Goal: Task Accomplishment & Management: Complete application form

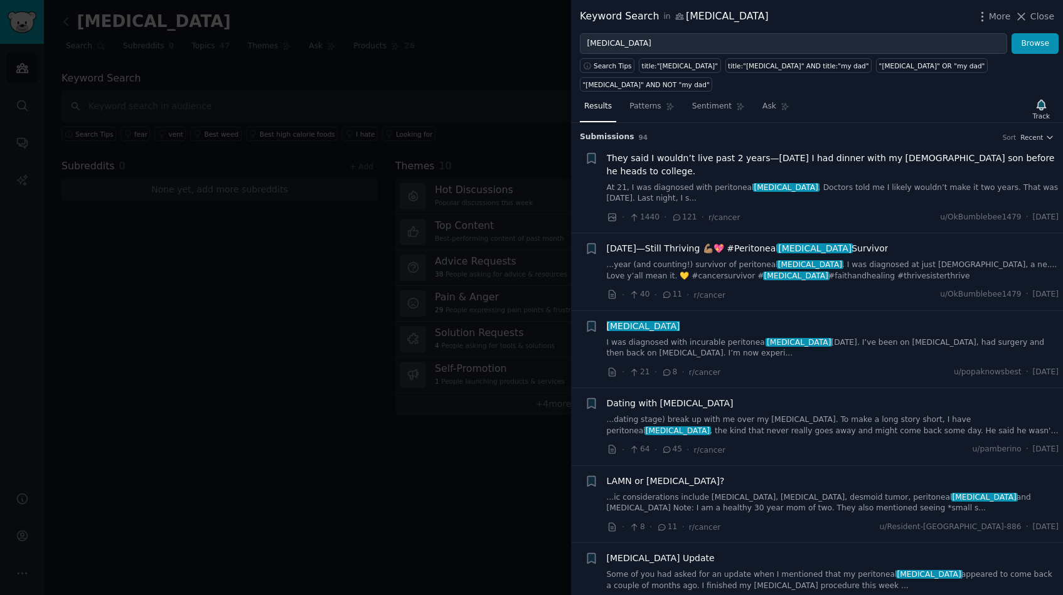
click at [462, 117] on div at bounding box center [531, 297] width 1063 height 595
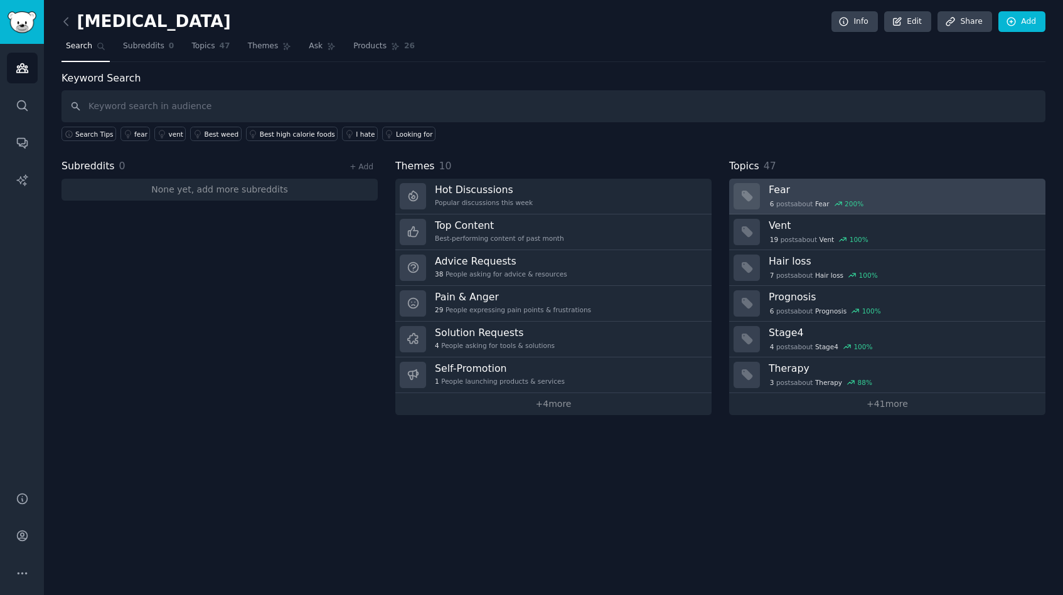
click at [886, 200] on div "6 post s about Fear 200 %" at bounding box center [902, 203] width 268 height 11
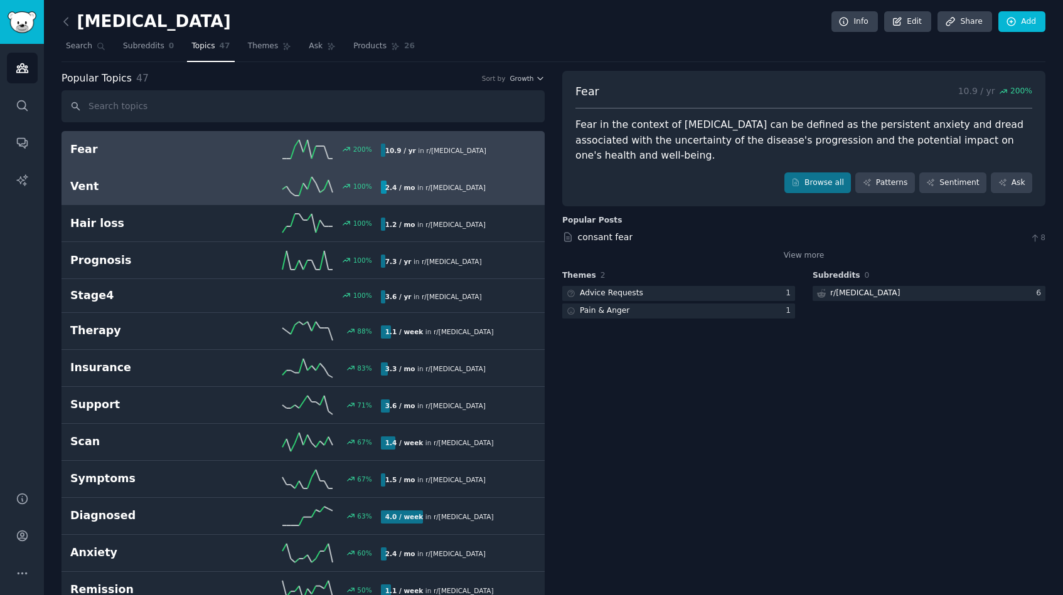
click at [187, 174] on link "Vent 100 % 2.4 / mo in r/ [MEDICAL_DATA]" at bounding box center [302, 186] width 483 height 37
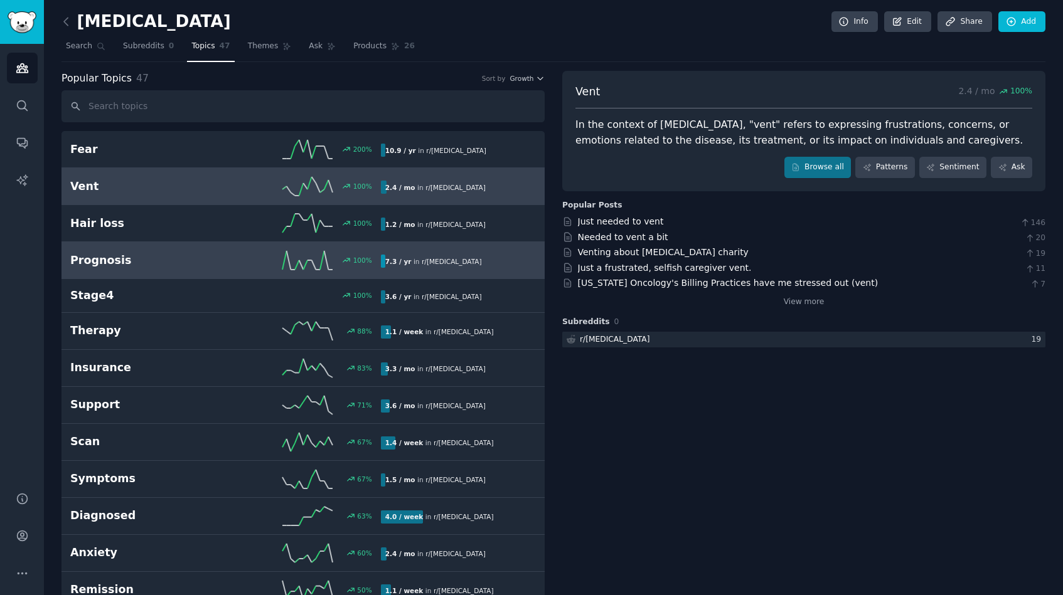
click at [181, 248] on link "Prognosis 100 % 7.3 / yr in r/ [MEDICAL_DATA]" at bounding box center [302, 260] width 483 height 37
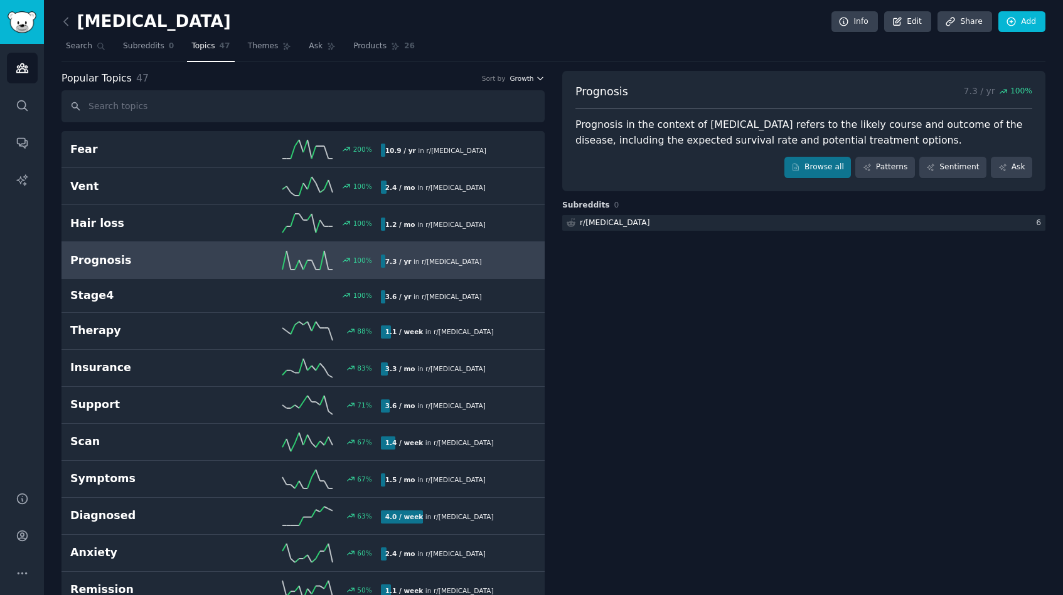
click at [522, 81] on span "Growth" at bounding box center [521, 78] width 24 height 9
click at [470, 127] on p "Velocity" at bounding box center [460, 124] width 30 height 11
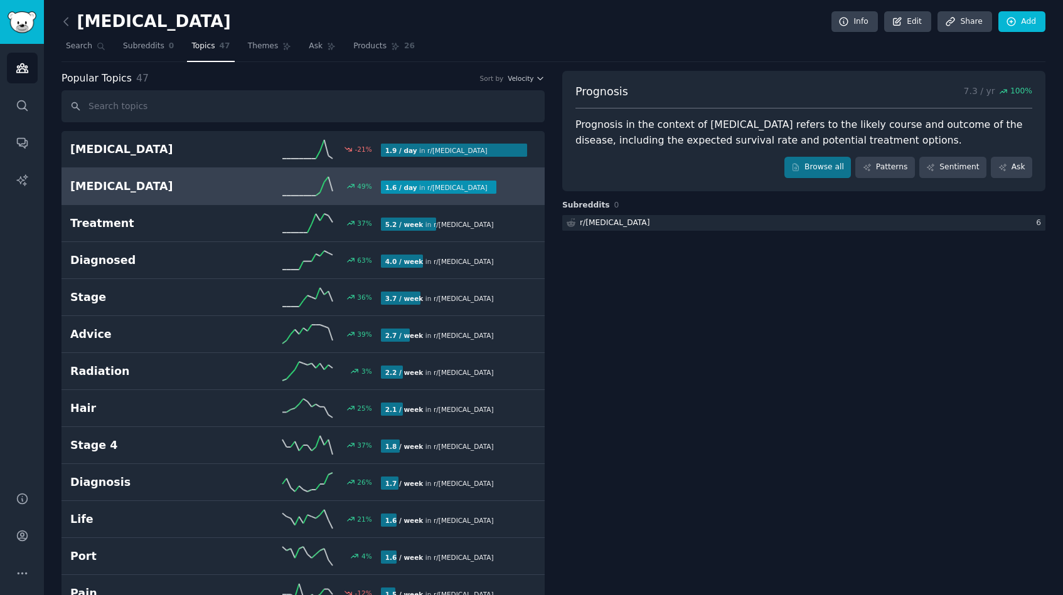
click at [146, 188] on h2 "[MEDICAL_DATA]" at bounding box center [147, 187] width 155 height 16
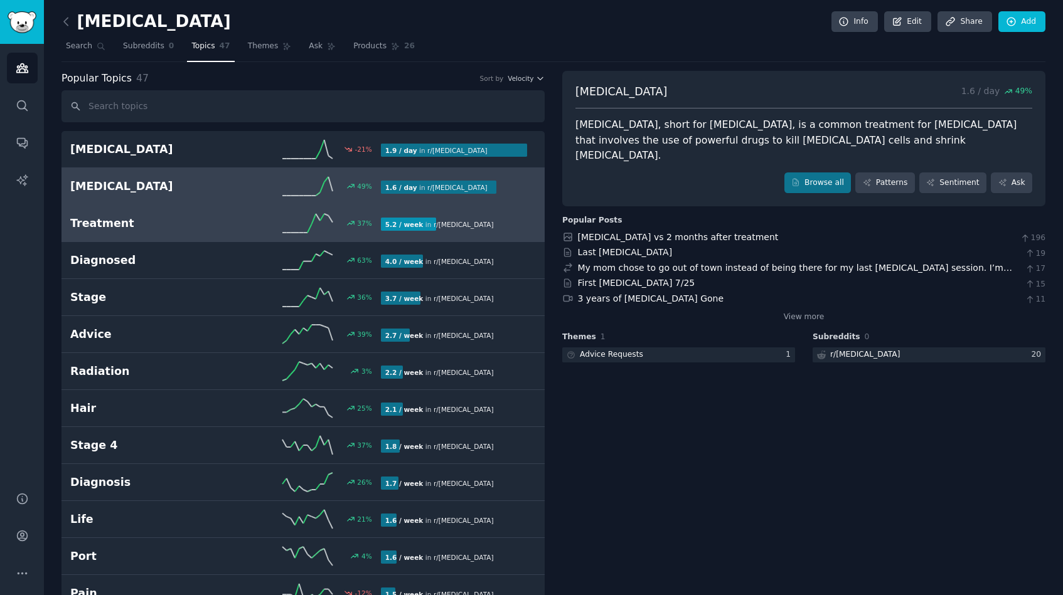
click at [161, 231] on div "Treatment 37 % 5.2 / week in r/ [MEDICAL_DATA]" at bounding box center [302, 223] width 465 height 19
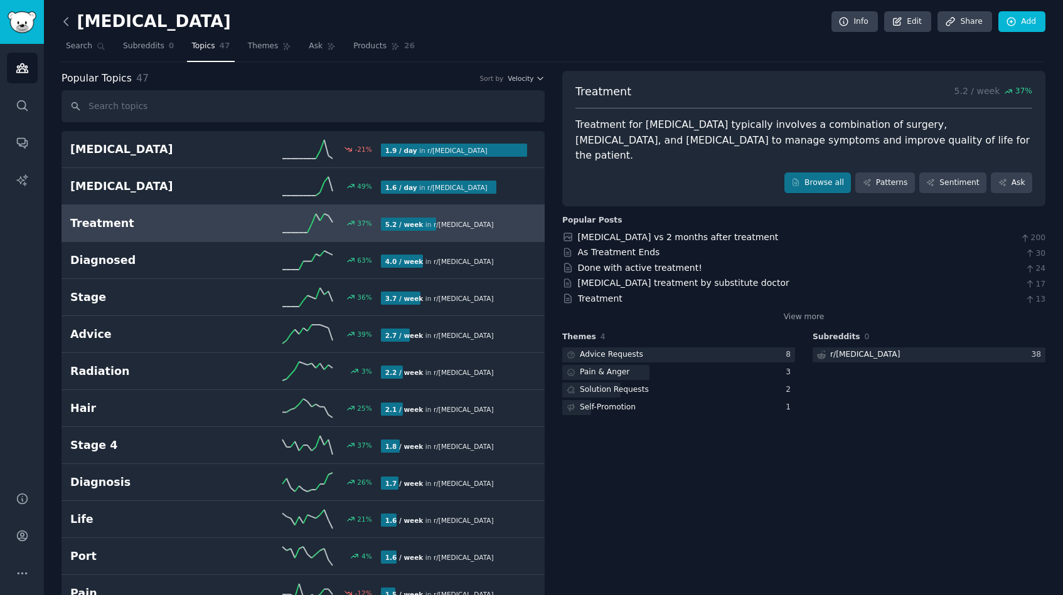
click at [70, 24] on icon at bounding box center [66, 21] width 13 height 13
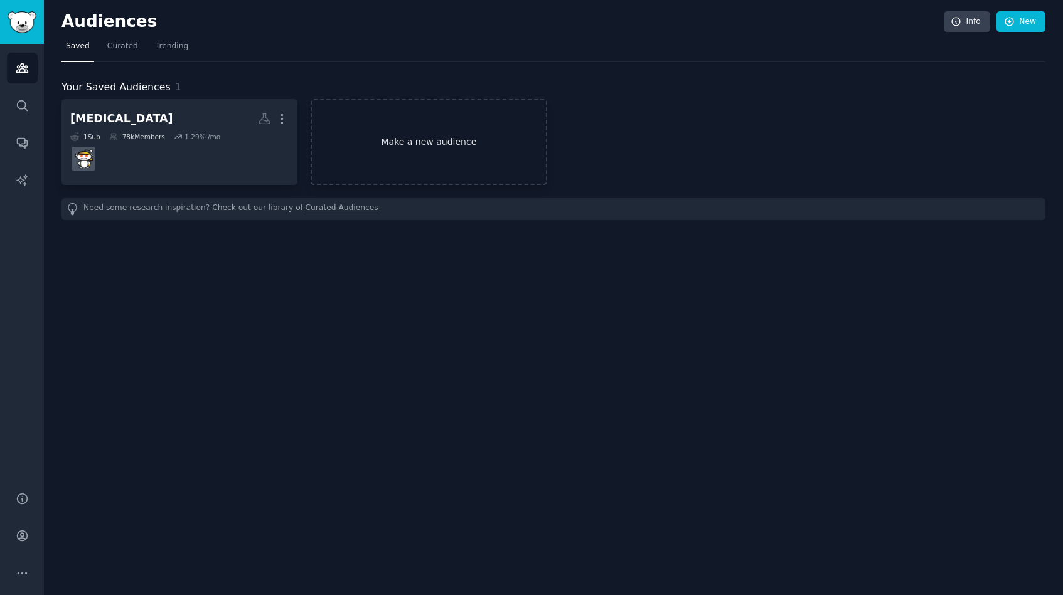
click at [428, 141] on link "Make a new audience" at bounding box center [429, 142] width 236 height 86
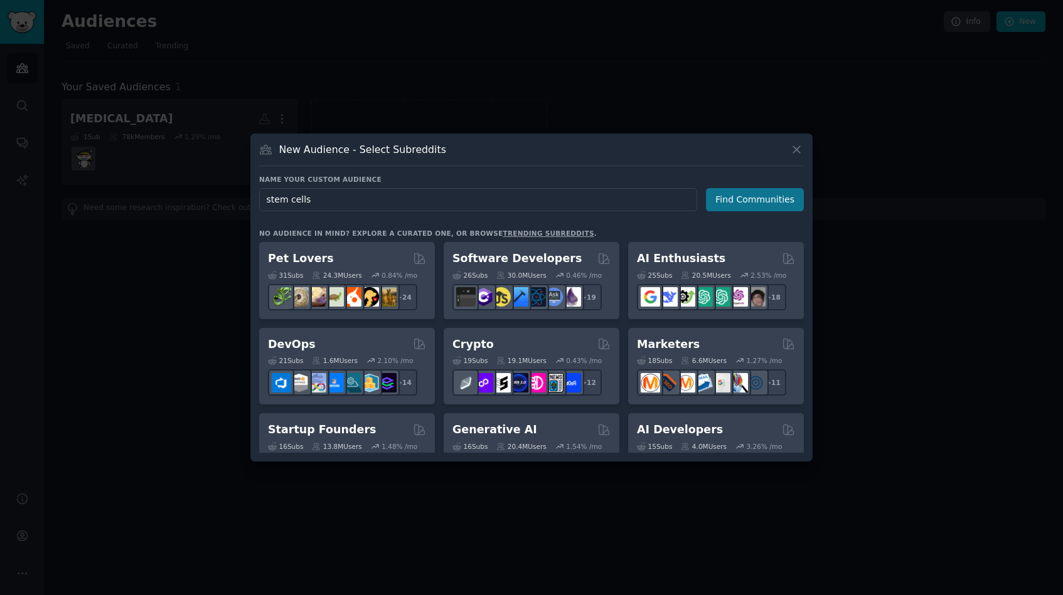
type input "stem cells"
click at [745, 196] on button "Find Communities" at bounding box center [755, 199] width 98 height 23
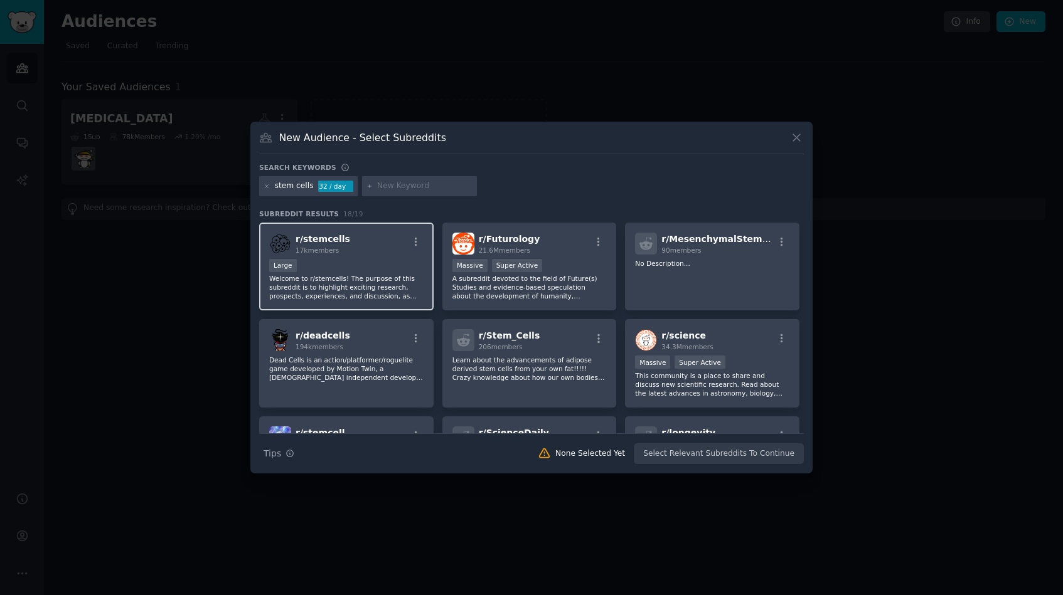
click at [384, 273] on div "Large" at bounding box center [346, 267] width 154 height 16
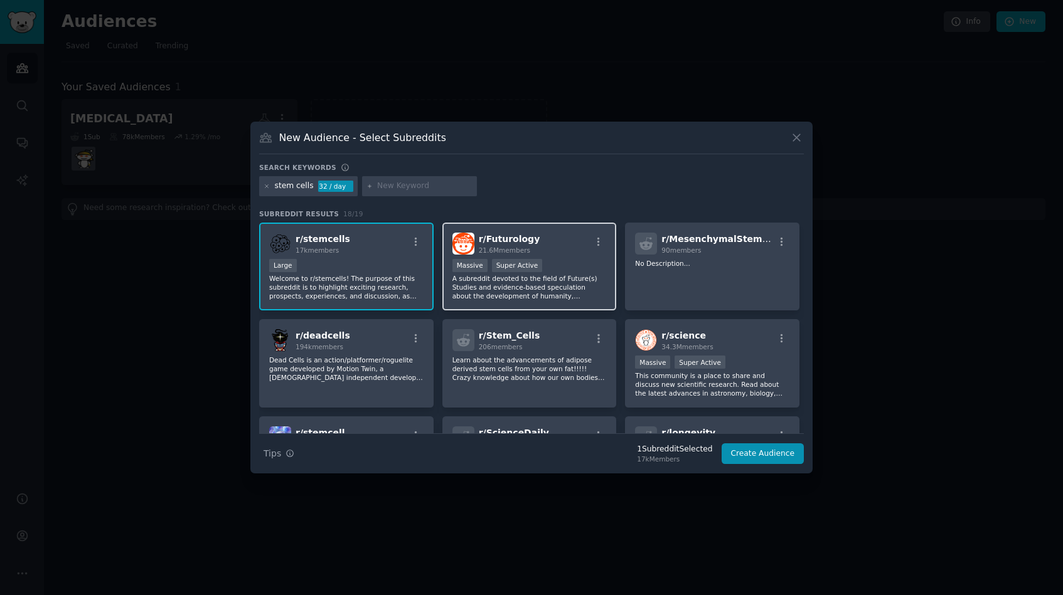
click at [583, 283] on p "A subreddit devoted to the field of Future(s) Studies and evidence-based specul…" at bounding box center [529, 287] width 154 height 26
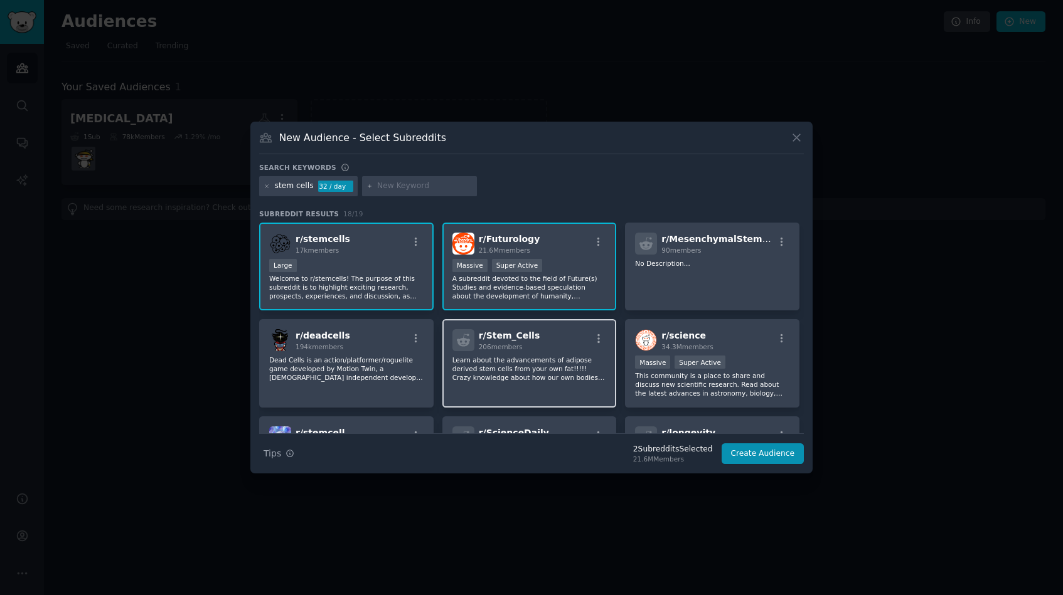
click at [576, 353] on div "r/ Stem_Cells 206 members Learn about the advancements of adipose derived stem …" at bounding box center [529, 363] width 174 height 88
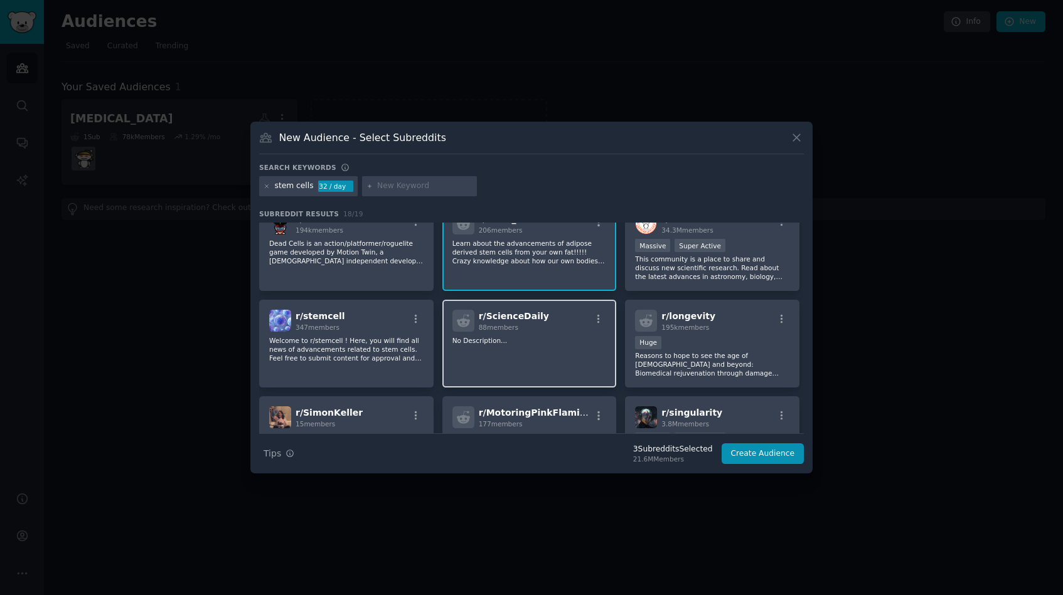
scroll to position [152, 0]
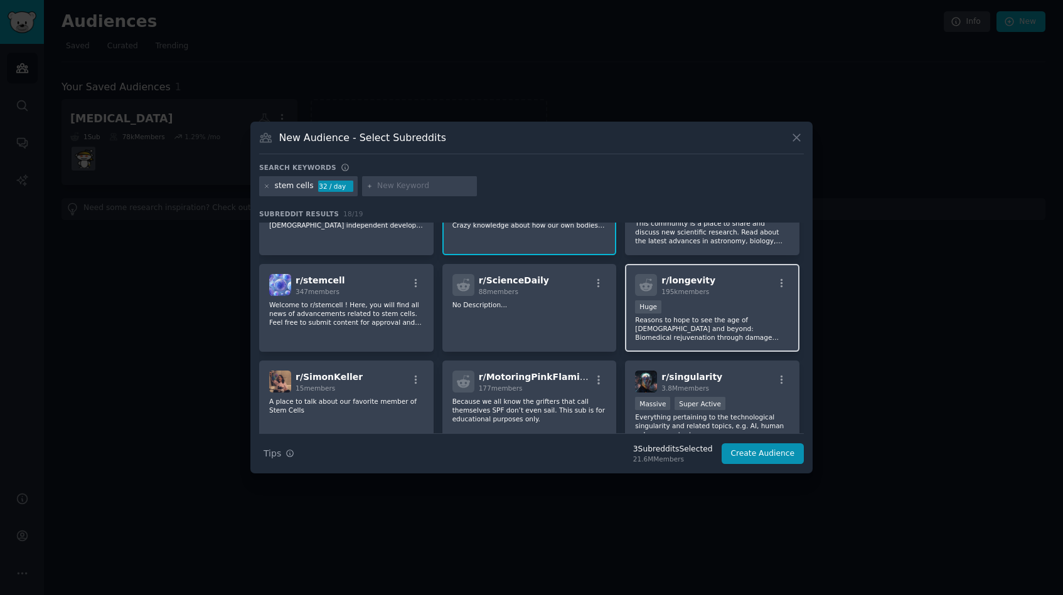
click at [729, 315] on div "Huge" at bounding box center [712, 308] width 154 height 16
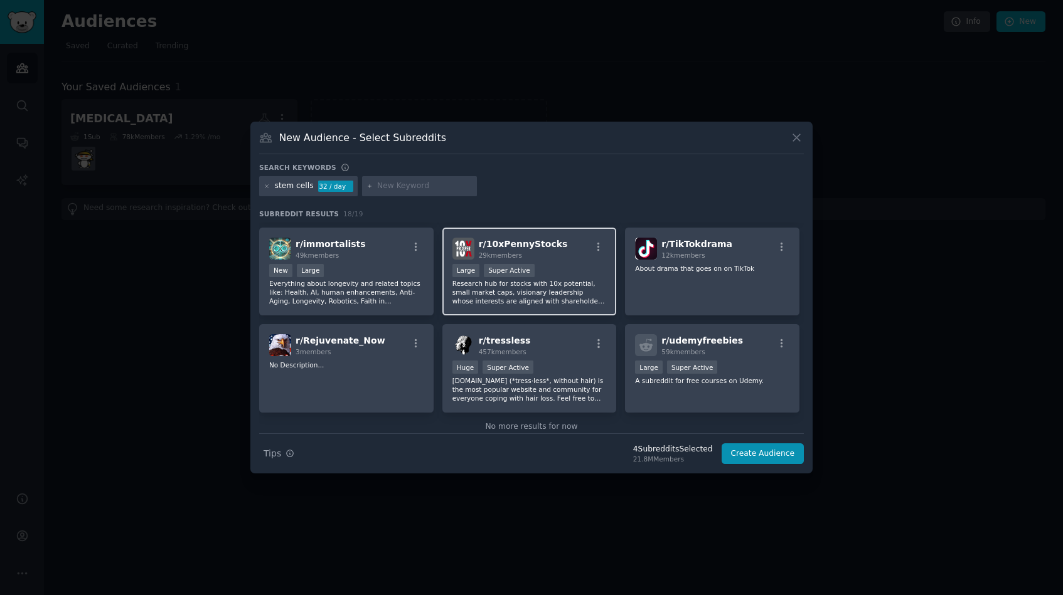
scroll to position [405, 0]
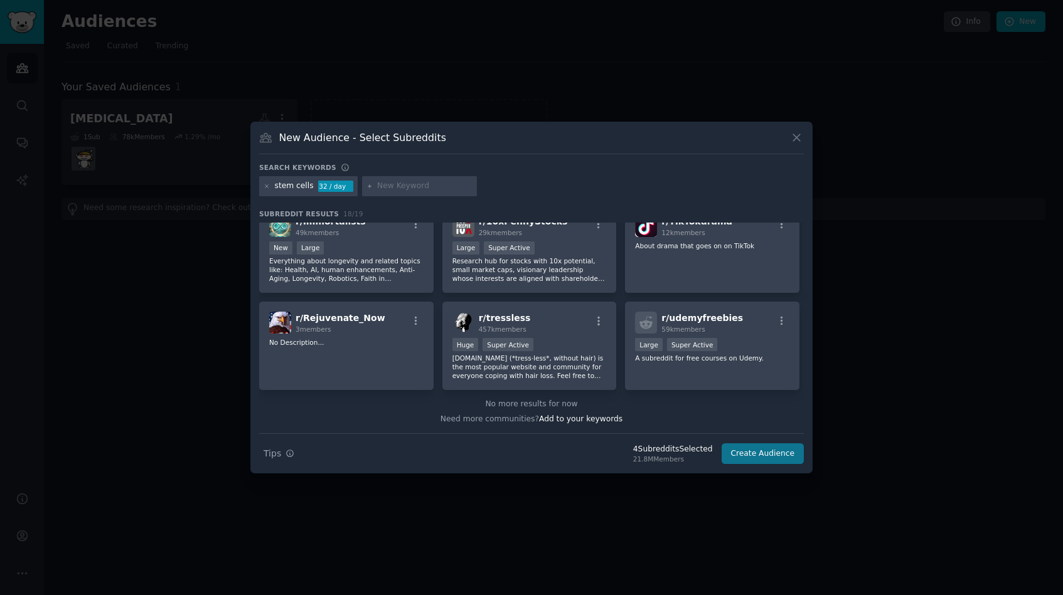
click at [766, 459] on button "Create Audience" at bounding box center [762, 453] width 83 height 21
